Goal: Contribute content: Add original content to the website for others to see

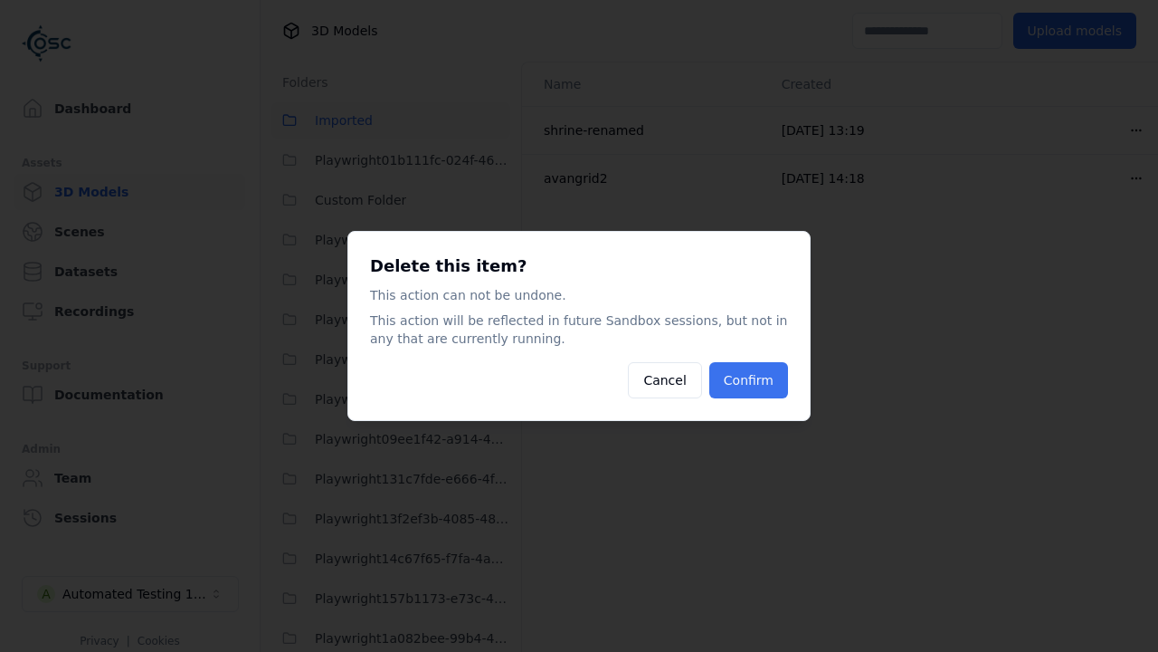
click at [750, 380] on button "Confirm" at bounding box center [748, 380] width 79 height 36
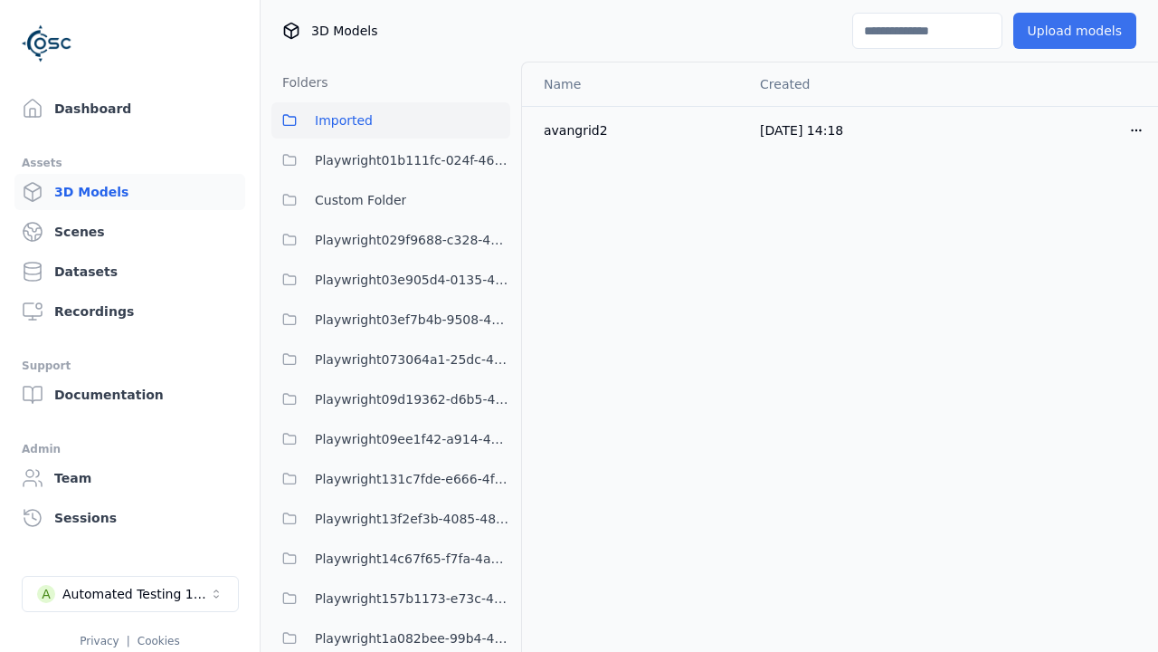
click at [1062, 31] on button "Upload models" at bounding box center [1075, 31] width 123 height 36
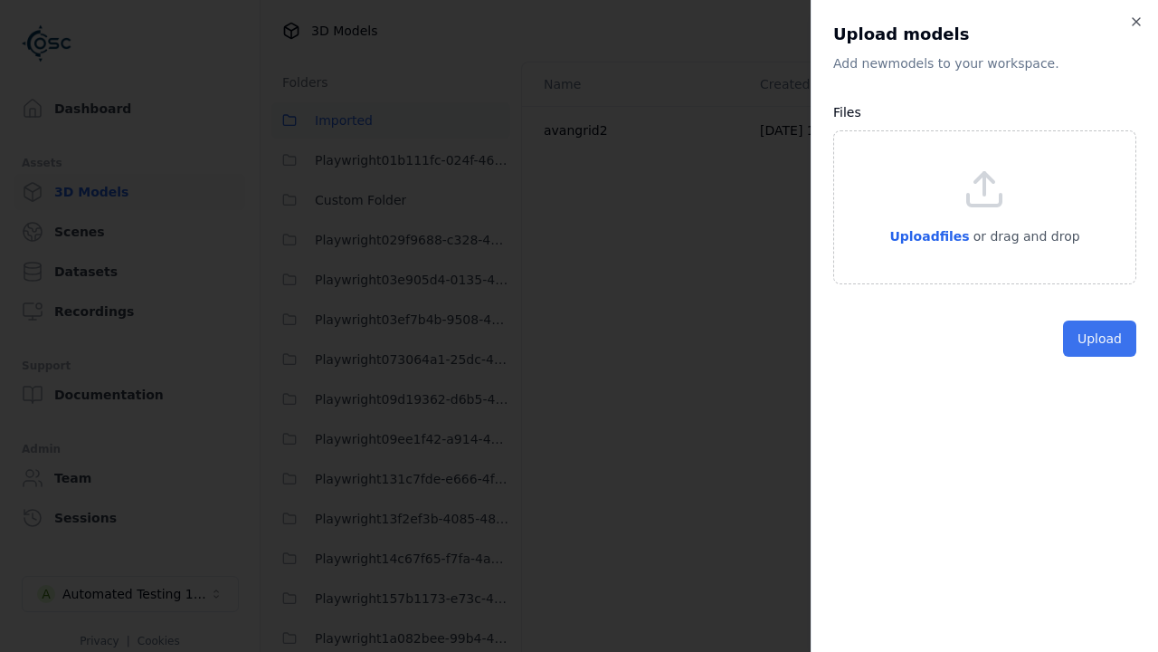
click at [1101, 357] on button "Upload" at bounding box center [1099, 338] width 73 height 36
